Goal: Task Accomplishment & Management: Manage account settings

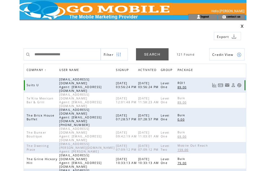
scroll to position [45, 0]
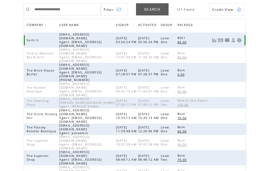
click at [38, 27] on span "COMPANY" at bounding box center [36, 26] width 18 height 8
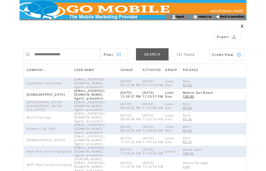
click at [40, 71] on span "COMPANY" at bounding box center [36, 71] width 18 height 8
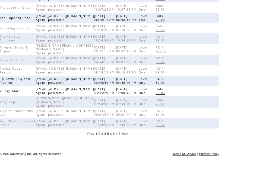
scroll to position [134, 0]
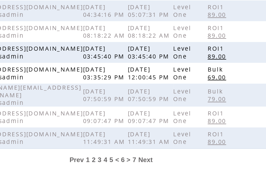
click at [132, 148] on span "4" at bounding box center [133, 150] width 2 height 4
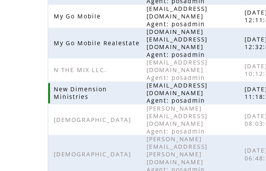
click at [73, 111] on span "newdimensionministries@bellsouth.net Agent: posadmin" at bounding box center [88, 116] width 30 height 11
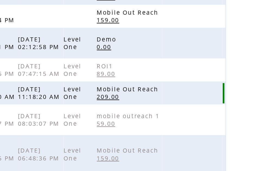
click at [215, 111] on td at bounding box center [230, 116] width 30 height 11
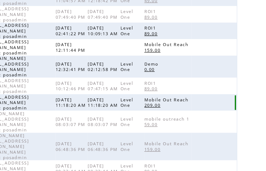
click at [215, 106] on td at bounding box center [230, 111] width 30 height 11
click at [182, 108] on span "Mobile Out Reach" at bounding box center [198, 110] width 32 height 4
click at [215, 106] on td at bounding box center [230, 111] width 30 height 11
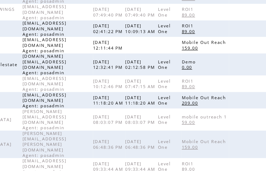
scroll to position [141, 0]
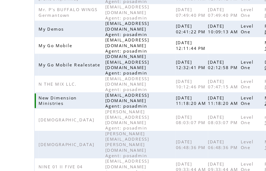
click at [82, 104] on span "newdimensionministries@bellsouth.net Agent: posadmin" at bounding box center [88, 109] width 30 height 11
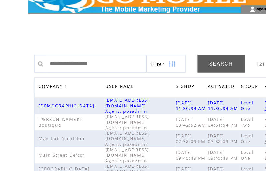
scroll to position [0, 0]
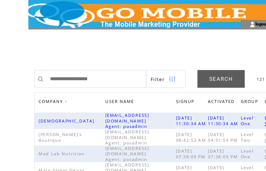
click at [121, 56] on img at bounding box center [118, 55] width 5 height 12
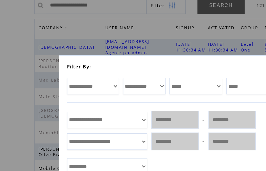
scroll to position [12, 0]
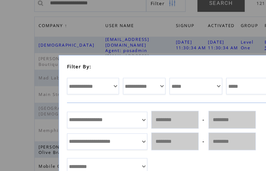
click at [77, 95] on select "**********" at bounding box center [64, 100] width 36 height 11
select select "*********"
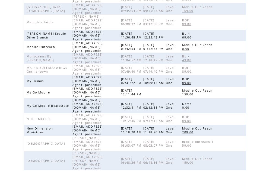
scroll to position [120, 0]
click at [232, 125] on td at bounding box center [230, 130] width 30 height 11
click at [241, 125] on td at bounding box center [230, 130] width 30 height 11
click at [240, 126] on td at bounding box center [230, 130] width 30 height 11
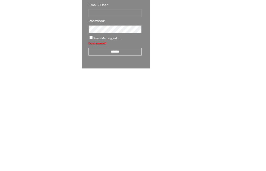
scroll to position [9, 0]
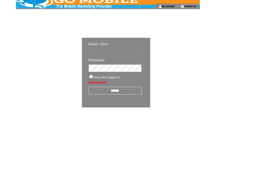
type input "********"
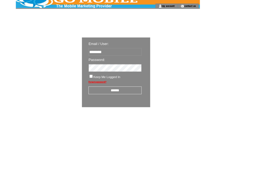
click at [145, 113] on input "******" at bounding box center [141, 112] width 65 height 10
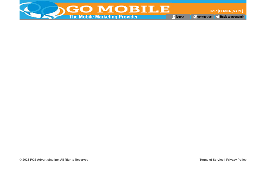
click at [232, 17] on link "Back to posadmin" at bounding box center [232, 17] width 24 height 4
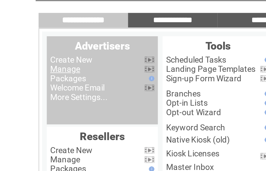
click at [35, 50] on link "Manage" at bounding box center [30, 52] width 14 height 4
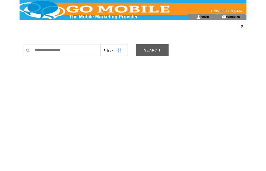
click at [154, 49] on link "SEARCH" at bounding box center [152, 50] width 33 height 12
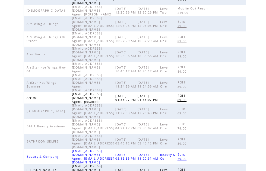
scroll to position [170, 0]
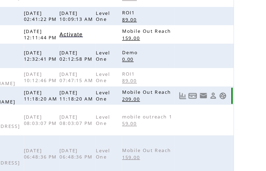
click at [237, 113] on link at bounding box center [239, 115] width 5 height 5
click at [231, 113] on link at bounding box center [233, 115] width 5 height 5
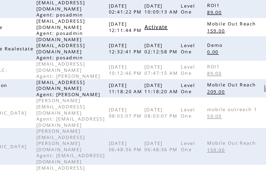
scroll to position [165, 0]
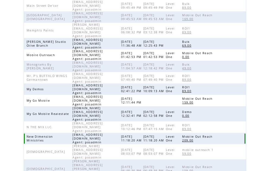
scroll to position [112, 0]
click at [232, 136] on td at bounding box center [230, 138] width 30 height 11
click at [235, 135] on td at bounding box center [230, 138] width 30 height 11
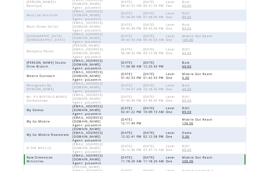
scroll to position [92, 0]
click at [237, 154] on td at bounding box center [230, 159] width 30 height 11
click at [236, 154] on td at bounding box center [230, 159] width 30 height 11
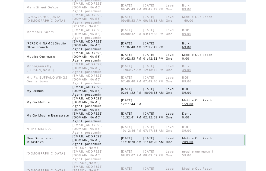
click at [233, 138] on td at bounding box center [230, 140] width 30 height 11
click at [237, 136] on td at bounding box center [230, 140] width 30 height 11
click at [233, 136] on td at bounding box center [230, 140] width 30 height 11
click at [157, 137] on span "04/18/2022 11:18:20 AM" at bounding box center [154, 141] width 22 height 8
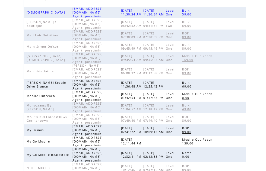
scroll to position [70, 0]
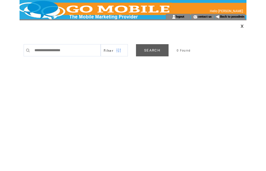
click at [152, 50] on link "SEARCH" at bounding box center [152, 50] width 33 height 12
click at [153, 52] on link "SEARCH" at bounding box center [152, 50] width 33 height 12
click at [73, 49] on input "text" at bounding box center [66, 50] width 69 height 12
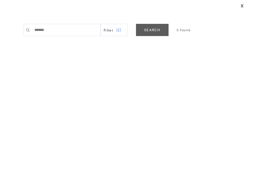
type input "*******"
click at [152, 44] on link "SEARCH" at bounding box center [152, 50] width 33 height 12
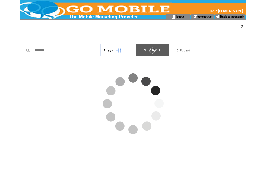
scroll to position [7, 0]
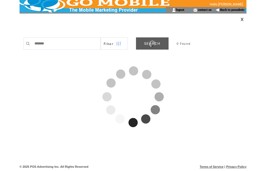
click at [241, 20] on link at bounding box center [242, 20] width 3 height 4
